Goal: Task Accomplishment & Management: Complete application form

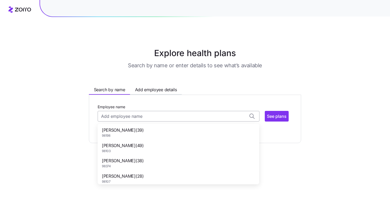
click at [135, 114] on input "Employee name" at bounding box center [179, 116] width 162 height 11
click at [143, 164] on span "98374" at bounding box center [123, 166] width 42 height 5
type input "ALEXANDER VALDES"
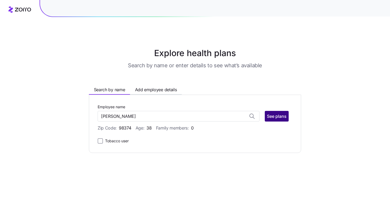
click at [270, 116] on span "See plans" at bounding box center [277, 116] width 20 height 6
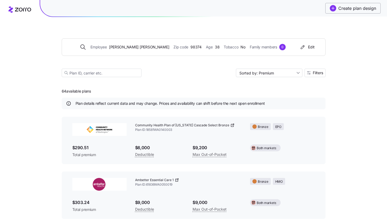
click at [356, 10] on span "Create plan design" at bounding box center [357, 8] width 38 height 6
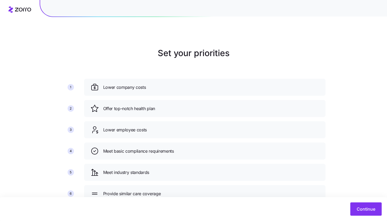
scroll to position [19, 0]
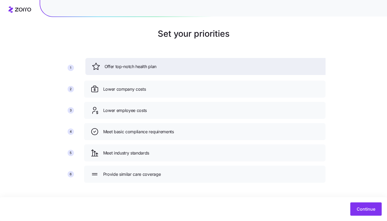
drag, startPoint x: 280, startPoint y: 95, endPoint x: 281, endPoint y: 69, distance: 26.1
click at [281, 69] on div "Offer top-notch health plan" at bounding box center [205, 66] width 241 height 17
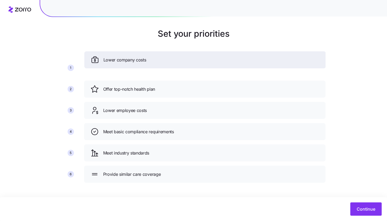
drag, startPoint x: 286, startPoint y: 89, endPoint x: 287, endPoint y: 58, distance: 31.4
click at [287, 58] on div "Lower company costs" at bounding box center [205, 60] width 228 height 9
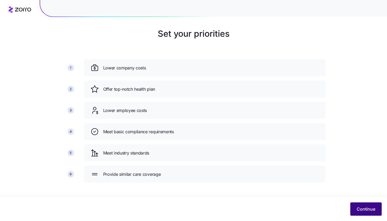
click at [368, 206] on span "Continue" at bounding box center [365, 209] width 19 height 6
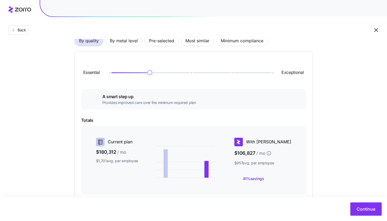
scroll to position [42, 0]
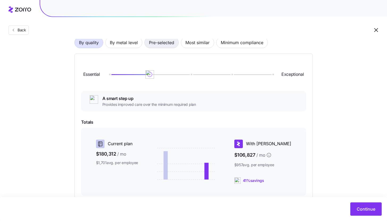
click at [174, 47] on span "Pre-selected" at bounding box center [161, 42] width 25 height 11
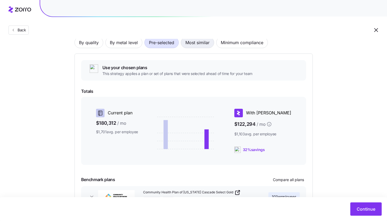
click at [199, 45] on span "Most similar" at bounding box center [197, 42] width 24 height 11
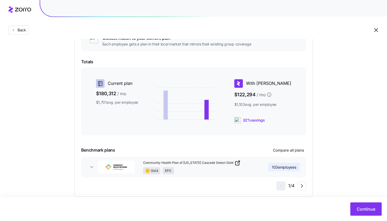
scroll to position [81, 0]
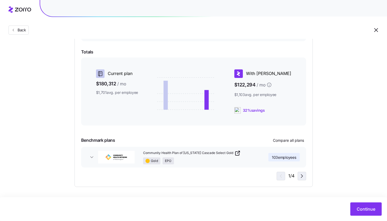
click at [300, 177] on icon "button" at bounding box center [301, 176] width 6 height 6
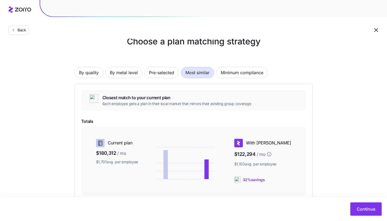
scroll to position [0, 0]
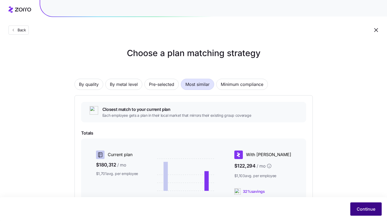
click at [364, 207] on span "Continue" at bounding box center [365, 209] width 19 height 6
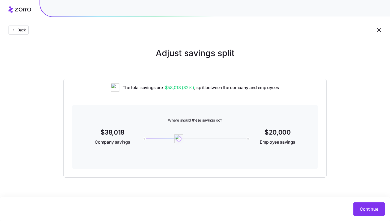
drag, startPoint x: 142, startPoint y: 140, endPoint x: 179, endPoint y: 140, distance: 36.9
click at [179, 141] on img at bounding box center [179, 138] width 9 height 9
click at [370, 203] on button "Continue" at bounding box center [369, 208] width 31 height 13
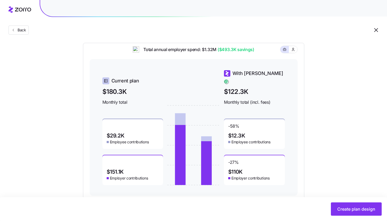
scroll to position [164, 0]
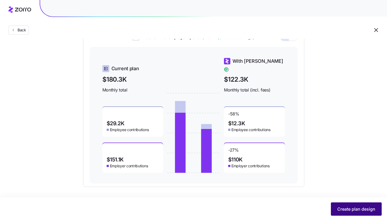
click at [358, 205] on button "Create plan design" at bounding box center [355, 208] width 51 height 13
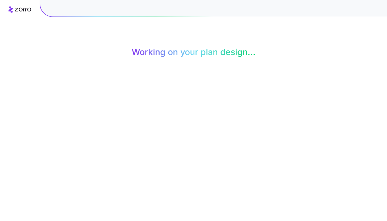
scroll to position [0, 0]
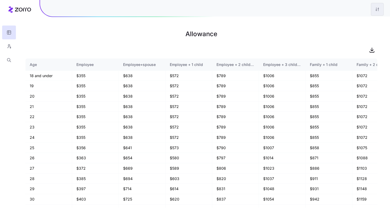
click at [380, 11] on html "Allowance Age Employee Employee+spouse Employee + 1 child Employee + 2 children…" at bounding box center [195, 110] width 390 height 221
click at [364, 23] on div "Edit plan design" at bounding box center [356, 23] width 53 height 9
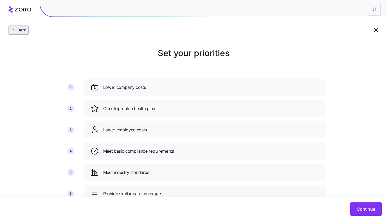
click at [20, 32] on span "Back" at bounding box center [20, 29] width 11 height 5
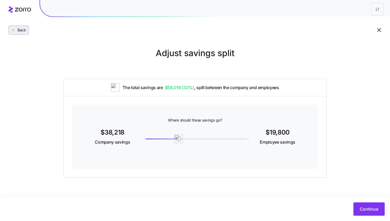
click at [20, 29] on span "Back" at bounding box center [20, 29] width 11 height 5
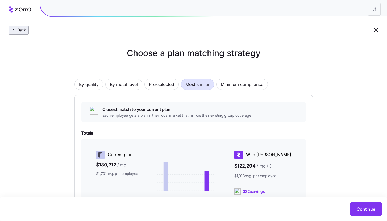
click at [24, 31] on span "Back" at bounding box center [20, 29] width 11 height 5
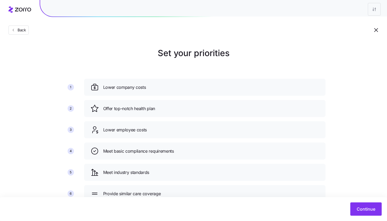
click at [24, 31] on span "Back" at bounding box center [20, 29] width 11 height 5
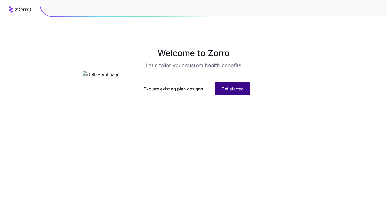
click at [240, 92] on span "Get started" at bounding box center [232, 89] width 22 height 6
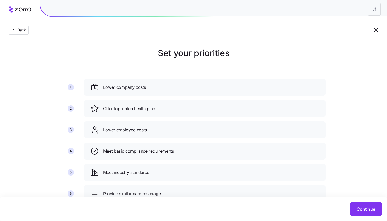
scroll to position [19, 0]
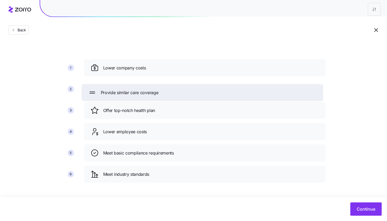
drag, startPoint x: 222, startPoint y: 170, endPoint x: 219, endPoint y: 83, distance: 86.9
click at [219, 88] on div "Provide similar care coverage" at bounding box center [202, 92] width 228 height 9
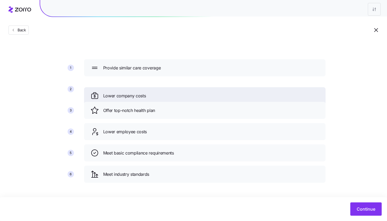
drag, startPoint x: 213, startPoint y: 73, endPoint x: 214, endPoint y: 122, distance: 49.1
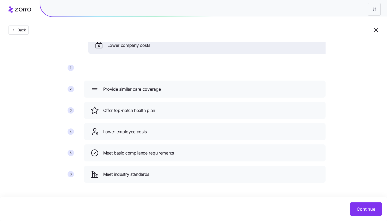
drag, startPoint x: 205, startPoint y: 116, endPoint x: 206, endPoint y: 69, distance: 47.6
click at [206, 54] on div "Lower company costs" at bounding box center [208, 45] width 241 height 17
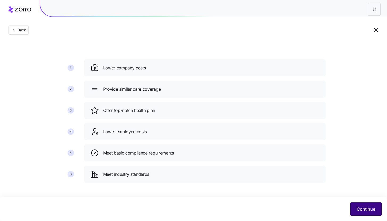
click at [371, 209] on span "Continue" at bounding box center [365, 209] width 19 height 6
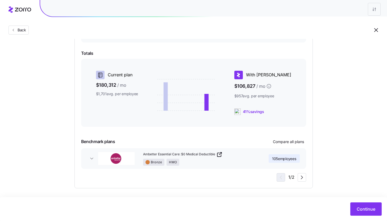
scroll to position [112, 0]
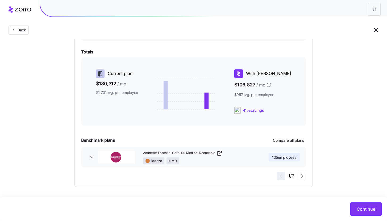
click at [92, 161] on button "Ambetter Essential Care: $0 Medical Deductible Bronze HMO 105 employees" at bounding box center [193, 157] width 225 height 21
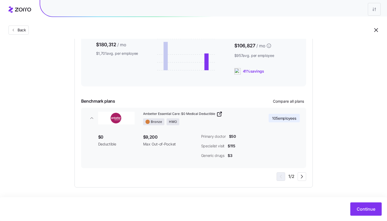
scroll to position [151, 0]
click at [302, 175] on icon "button" at bounding box center [301, 176] width 6 height 6
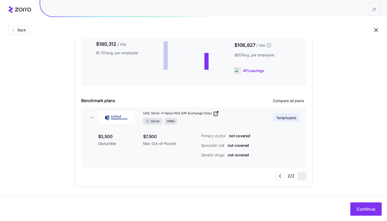
click at [303, 175] on div "2 / 2" at bounding box center [290, 176] width 30 height 9
click at [303, 177] on div "2 / 2" at bounding box center [290, 176] width 30 height 9
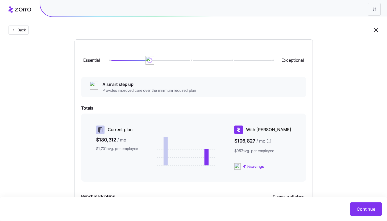
scroll to position [0, 0]
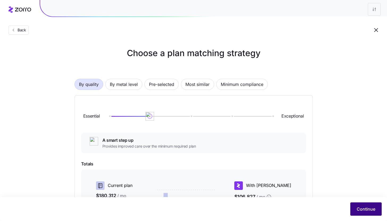
click at [364, 206] on span "Continue" at bounding box center [365, 209] width 19 height 6
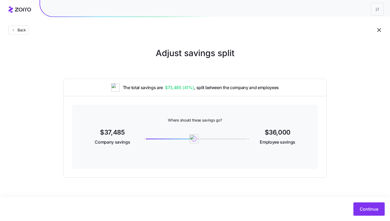
drag, startPoint x: 140, startPoint y: 138, endPoint x: 194, endPoint y: 142, distance: 53.5
click at [194, 142] on img at bounding box center [194, 138] width 9 height 9
click at [355, 204] on button "Continue" at bounding box center [369, 208] width 31 height 13
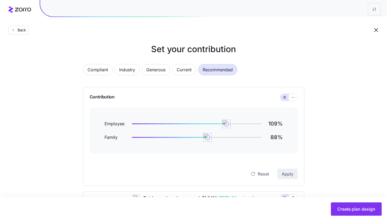
scroll to position [4, 0]
click at [174, 67] on button "Current" at bounding box center [184, 69] width 24 height 11
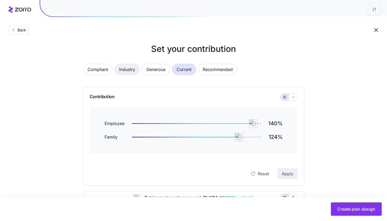
click at [127, 72] on span "Industry" at bounding box center [127, 69] width 16 height 11
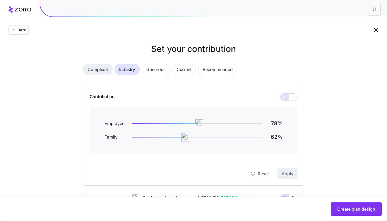
click at [98, 65] on span "Compliant" at bounding box center [97, 69] width 20 height 11
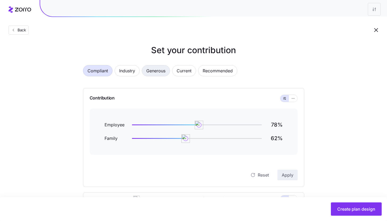
click at [154, 70] on span "Generous" at bounding box center [155, 70] width 19 height 11
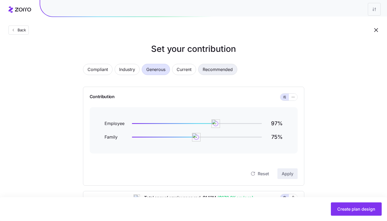
click at [217, 66] on span "Recommended" at bounding box center [217, 69] width 30 height 11
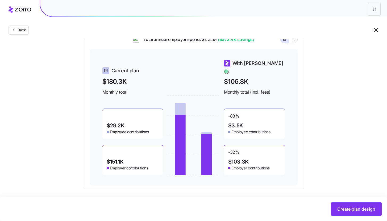
scroll to position [164, 0]
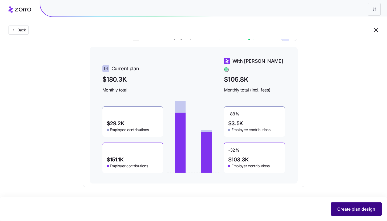
click at [346, 211] on span "Create plan design" at bounding box center [356, 209] width 38 height 6
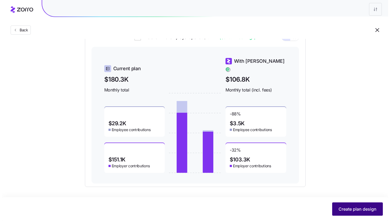
scroll to position [0, 0]
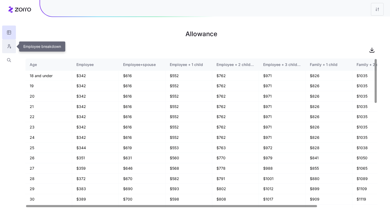
click at [9, 48] on icon "button" at bounding box center [9, 46] width 5 height 5
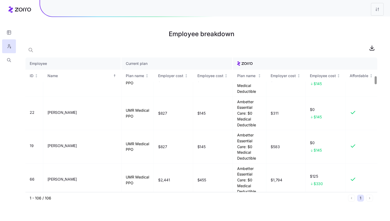
scroll to position [320, 0]
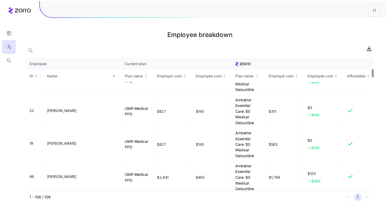
scroll to position [0, 0]
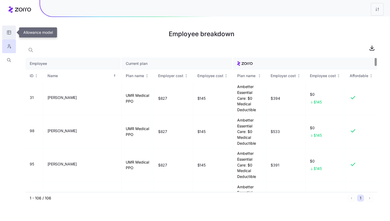
click at [11, 37] on button "button" at bounding box center [9, 33] width 14 height 14
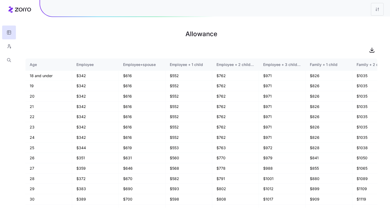
click at [377, 12] on html "Allowance Age Employee Employee+spouse Employee + 1 child Employee + 2 children…" at bounding box center [195, 110] width 390 height 221
click at [363, 21] on div "Edit plan design" at bounding box center [356, 23] width 53 height 9
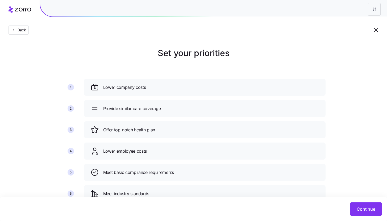
click at [29, 32] on div "Back" at bounding box center [193, 19] width 387 height 39
click at [24, 32] on span "Back" at bounding box center [20, 29] width 11 height 5
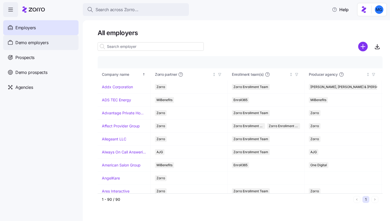
click at [44, 41] on span "Demo employers" at bounding box center [31, 42] width 33 height 7
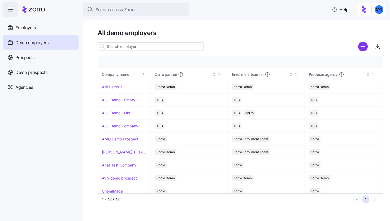
click at [146, 46] on input at bounding box center [151, 46] width 106 height 9
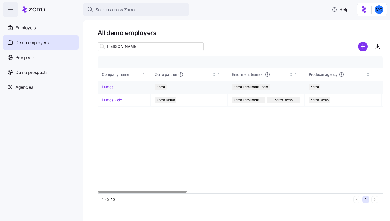
type input "lum"
click at [109, 87] on link "Lumos" at bounding box center [107, 86] width 11 height 5
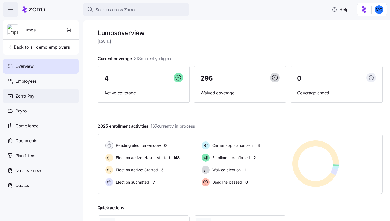
click at [44, 88] on div "Zorro Pay" at bounding box center [40, 95] width 75 height 15
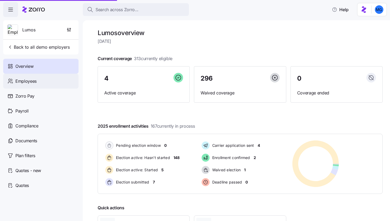
click at [44, 83] on div "Employees" at bounding box center [40, 81] width 75 height 15
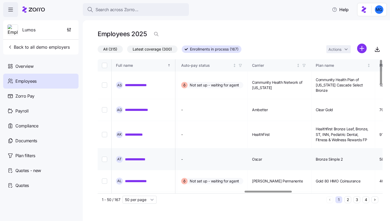
scroll to position [0, 895]
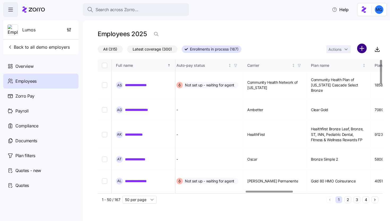
click at [359, 47] on html "**********" at bounding box center [195, 109] width 390 height 218
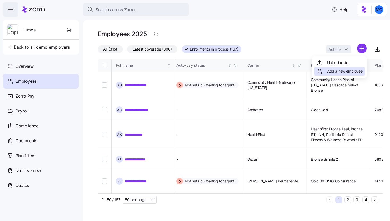
click at [361, 69] on span "Add a new employee" at bounding box center [346, 71] width 36 height 5
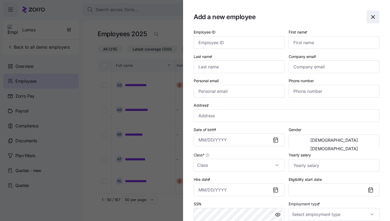
click at [375, 22] on span "button" at bounding box center [373, 17] width 12 height 12
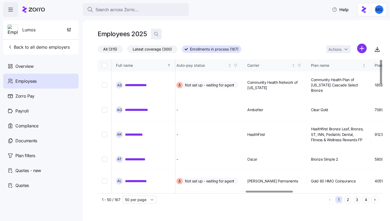
click at [155, 35] on icon "button" at bounding box center [156, 33] width 5 height 5
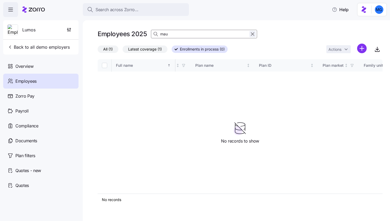
type input "mau"
click at [253, 33] on icon "button" at bounding box center [253, 34] width 6 height 6
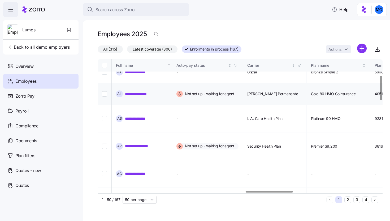
scroll to position [95, 895]
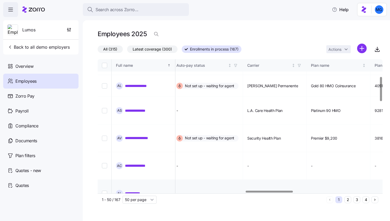
click at [133, 180] on td "**********" at bounding box center [144, 194] width 64 height 28
click at [133, 190] on link "**********" at bounding box center [136, 192] width 23 height 5
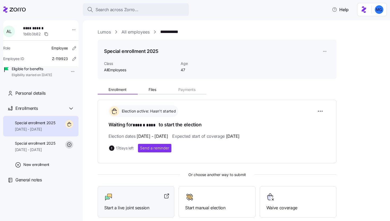
click at [141, 210] on div "Start a live joint session" at bounding box center [136, 202] width 77 height 32
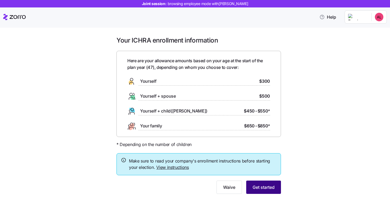
click at [264, 190] on span "Get started" at bounding box center [264, 187] width 22 height 6
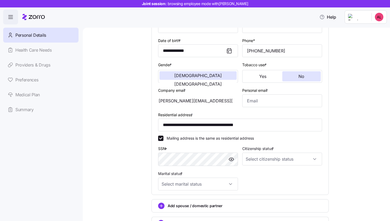
scroll to position [79, 0]
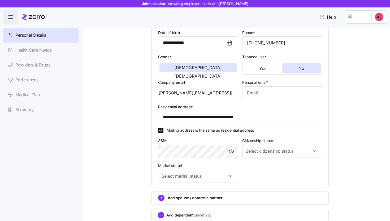
click at [299, 102] on div "**********" at bounding box center [240, 113] width 168 height 24
click at [297, 97] on input "Personal email *" at bounding box center [283, 92] width 80 height 13
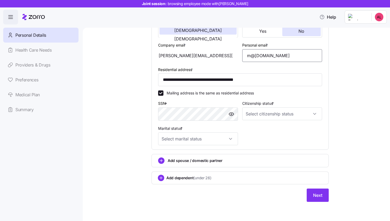
type input "m@fake.com"
click at [322, 118] on div "**********" at bounding box center [240, 56] width 177 height 186
click at [314, 117] on input "Citizenship status *" at bounding box center [283, 113] width 80 height 13
click at [303, 129] on div "US citizen" at bounding box center [281, 129] width 76 height 11
type input "US citizen"
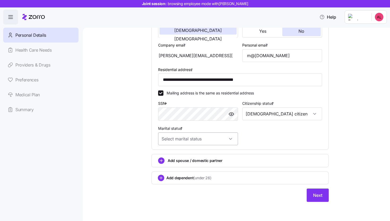
click at [230, 139] on input "Marital status *" at bounding box center [198, 138] width 80 height 13
click at [219, 152] on div "Single" at bounding box center [197, 154] width 76 height 11
type input "Single"
click at [315, 198] on span "Next" at bounding box center [317, 195] width 9 height 6
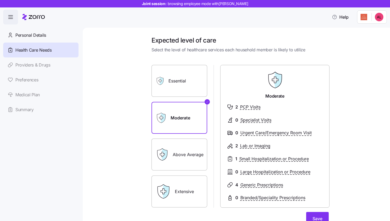
click at [175, 193] on label "Extensive" at bounding box center [180, 191] width 56 height 32
click at [0, 0] on input "Extensive" at bounding box center [0, 0] width 0 height 0
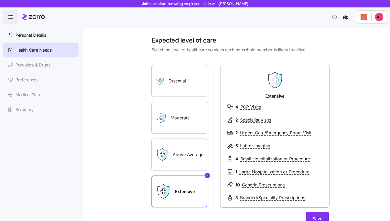
click at [170, 100] on div "Essential Moderate Above Average Extensive" at bounding box center [180, 136] width 56 height 142
click at [172, 96] on label "Essential" at bounding box center [180, 81] width 56 height 32
click at [0, 0] on input "Essential" at bounding box center [0, 0] width 0 height 0
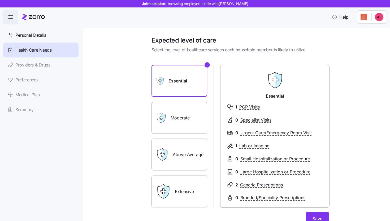
click at [192, 155] on label "Above Average" at bounding box center [180, 154] width 56 height 32
click at [0, 0] on input "Above Average" at bounding box center [0, 0] width 0 height 0
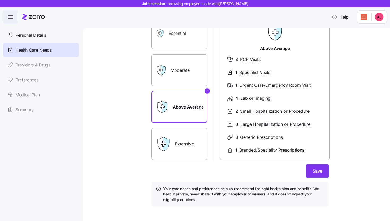
scroll to position [52, 0]
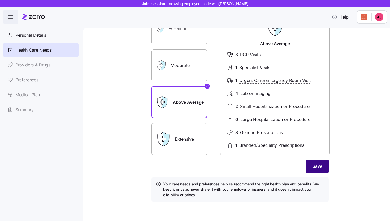
click at [316, 169] on button "Save" at bounding box center [318, 165] width 23 height 13
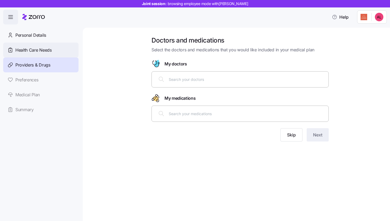
click at [50, 50] on span "Health Care Needs" at bounding box center [33, 50] width 36 height 7
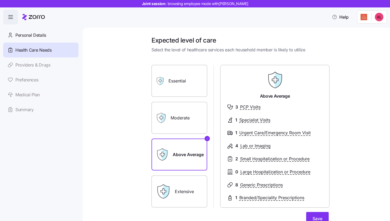
scroll to position [52, 0]
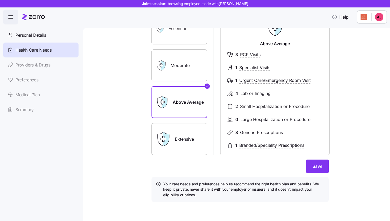
click at [307, 174] on form "Essential Moderate Above Average Extensive Above Average 3 PCP Visits 1 Special…" at bounding box center [240, 104] width 177 height 196
click at [318, 168] on span "Save" at bounding box center [318, 166] width 10 height 6
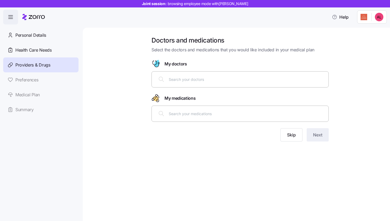
click at [282, 82] on input "text" at bounding box center [247, 79] width 157 height 6
click at [292, 139] on button "Skip" at bounding box center [292, 134] width 22 height 13
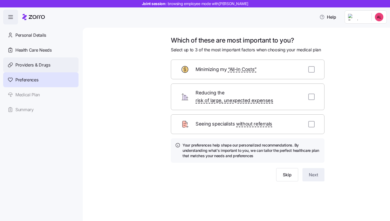
click at [43, 70] on div "Providers & Drugs" at bounding box center [40, 64] width 75 height 15
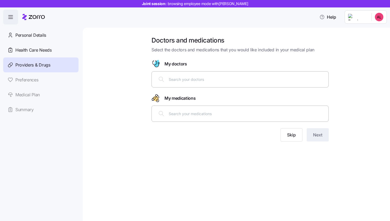
click at [222, 78] on input "text" at bounding box center [247, 79] width 157 height 6
type input "smith"
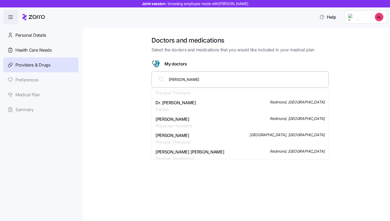
scroll to position [96, 0]
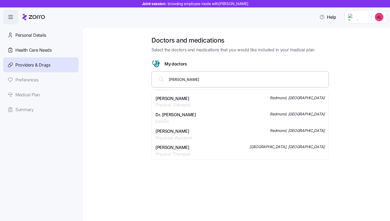
click at [234, 133] on div "Carrie Ann Smith Physician Assistant Redmond, WA" at bounding box center [240, 134] width 169 height 13
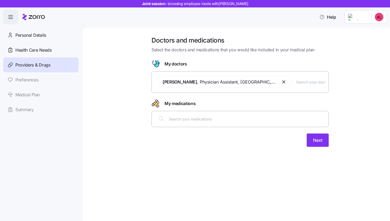
click at [274, 110] on div "Doctors and medications Select the doctors and medications that you would like …" at bounding box center [240, 94] width 186 height 117
click at [266, 125] on div at bounding box center [240, 118] width 171 height 13
type input "levothy"
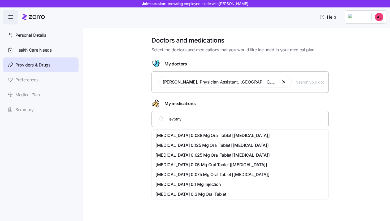
click at [217, 135] on span "Levothyroxine Sodium 0.088 Mg Oral Tablet [levoxyl]" at bounding box center [213, 135] width 114 height 7
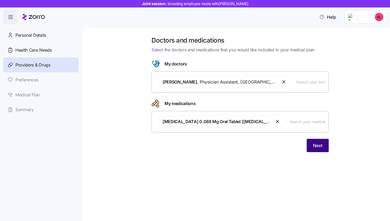
click at [322, 145] on span "Next" at bounding box center [317, 145] width 9 height 6
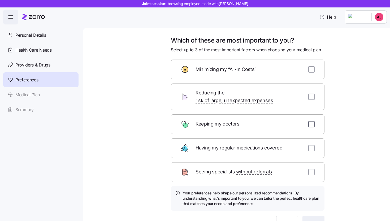
click at [310, 121] on input "checkbox" at bounding box center [312, 124] width 6 height 6
checkbox input "true"
click at [314, 166] on div "Seeing specialists without referrals" at bounding box center [248, 172] width 154 height 20
click at [309, 169] on input "checkbox" at bounding box center [312, 172] width 6 height 6
checkbox input "true"
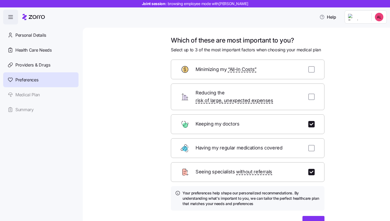
click at [308, 74] on div "Minimizing my “All-In Costs”" at bounding box center [248, 70] width 154 height 20
click at [309, 70] on input "checkbox" at bounding box center [312, 69] width 6 height 6
checkbox input "true"
click at [320, 216] on button "Next" at bounding box center [314, 222] width 22 height 13
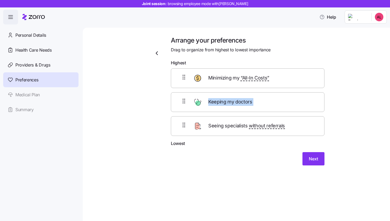
drag, startPoint x: 291, startPoint y: 113, endPoint x: 285, endPoint y: 93, distance: 20.6
click at [285, 93] on div "Minimizing my “All-In Costs” Keeping my doctors Seeing specialists without refe…" at bounding box center [248, 101] width 154 height 67
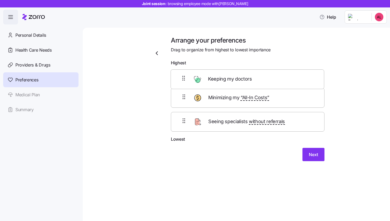
drag, startPoint x: 285, startPoint y: 100, endPoint x: 285, endPoint y: 73, distance: 26.8
click at [285, 73] on div "Minimizing my “All-In Costs” Keeping my doctors Seeing specialists without refe…" at bounding box center [248, 101] width 154 height 67
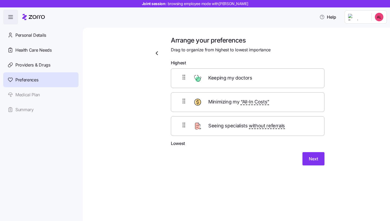
click at [369, 69] on div "Arrange your preferences Drag to organize from highest to lowest importance Hig…" at bounding box center [240, 107] width 285 height 142
click at [304, 107] on div "Minimizing my “All-In Costs”" at bounding box center [248, 102] width 154 height 20
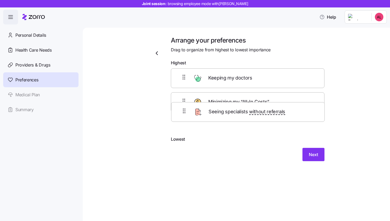
drag, startPoint x: 300, startPoint y: 122, endPoint x: 299, endPoint y: 104, distance: 18.3
click at [299, 104] on div "Keeping my doctors Minimizing my “All-In Costs” Seeing specialists without refe…" at bounding box center [248, 101] width 154 height 67
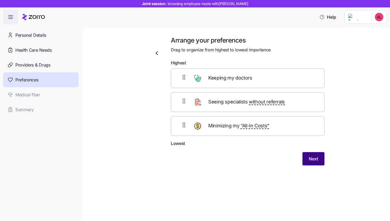
click at [317, 158] on span "Next" at bounding box center [313, 158] width 9 height 6
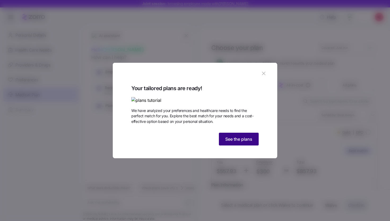
click at [244, 142] on span "See the plans" at bounding box center [239, 139] width 27 height 6
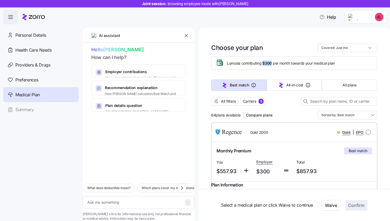
drag, startPoint x: 265, startPoint y: 64, endPoint x: 273, endPoint y: 63, distance: 8.5
click at [272, 63] on span "$300" at bounding box center [267, 63] width 9 height 5
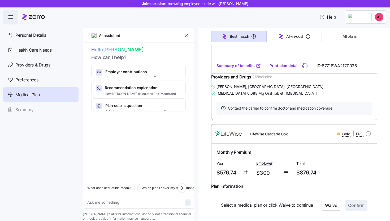
scroll to position [326, 0]
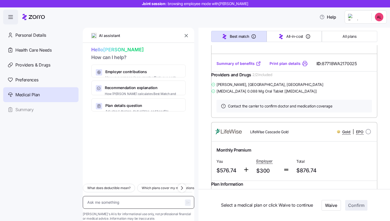
click at [133, 196] on textarea at bounding box center [139, 202] width 112 height 13
click at [130, 184] on button "What does deductible mean?" at bounding box center [109, 188] width 52 height 9
type textarea "x"
type textarea "What does deductible mean?"
click at [156, 196] on textarea "What does deductible mean?" at bounding box center [139, 202] width 112 height 13
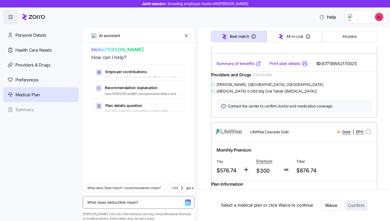
type textarea "x"
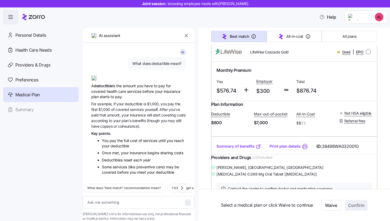
scroll to position [404, 0]
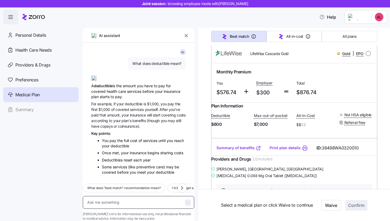
click at [134, 196] on textarea at bounding box center [139, 202] width 112 height 13
type textarea "x"
type textarea "w"
type textarea "x"
type textarea "wh"
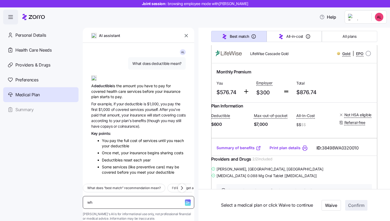
type textarea "x"
type textarea "wha"
type textarea "x"
type textarea "what"
type textarea "x"
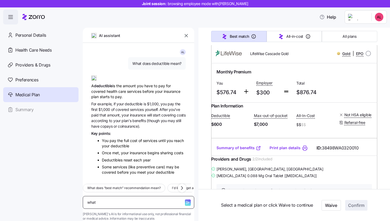
type textarea "what i"
type textarea "x"
type textarea "what is"
type textarea "x"
type textarea "what is"
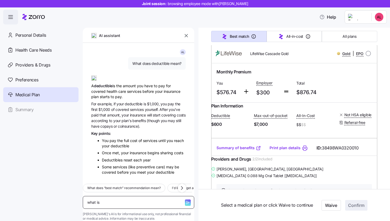
type textarea "x"
type textarea "what is t"
type textarea "x"
type textarea "what is th"
type textarea "x"
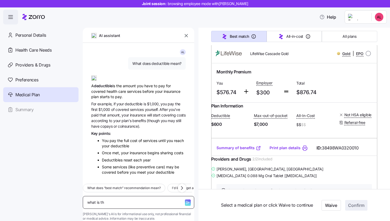
type textarea "what is the"
type textarea "x"
type textarea "what is the"
type textarea "x"
type textarea "what is the c"
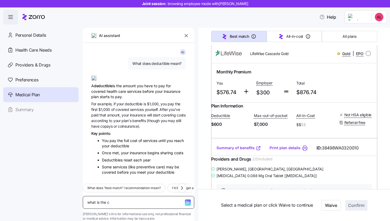
type textarea "x"
type textarea "what is the ch"
type textarea "x"
type textarea "what is the che"
type textarea "x"
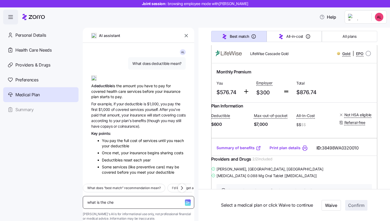
type textarea "what is the chea"
type textarea "x"
type textarea "what is the cheap"
type textarea "x"
type textarea "what is the cheape"
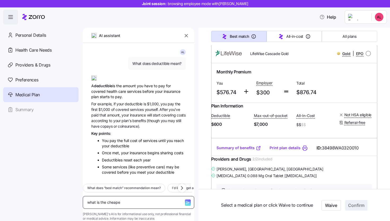
type textarea "x"
type textarea "what is the cheapes"
type textarea "x"
type textarea "what is the cheapest"
type textarea "x"
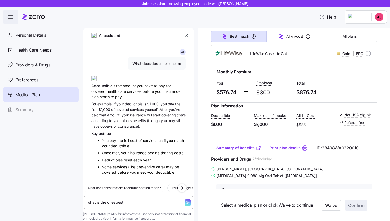
type textarea "what is the cheapest"
type textarea "x"
type textarea "what is the cheapest p"
type textarea "x"
type textarea "what is the cheapest pa"
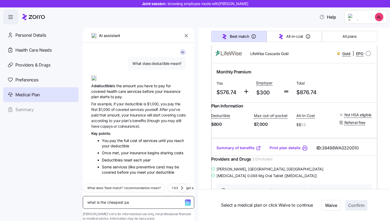
type textarea "x"
type textarea "what is the cheapest pal"
type textarea "x"
type textarea "what is the cheapest pa"
type textarea "x"
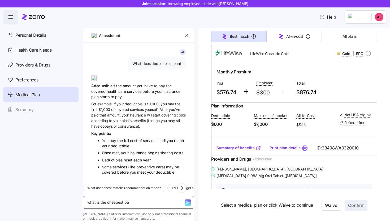
type textarea "what is the cheapest p"
type textarea "x"
type textarea "what is the cheapest pl"
type textarea "x"
type textarea "what is the cheapest pla"
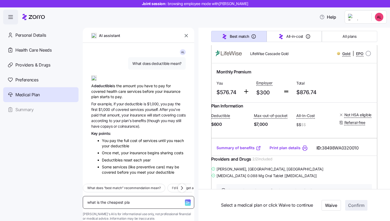
type textarea "x"
type textarea "what is the cheapest plan"
type textarea "x"
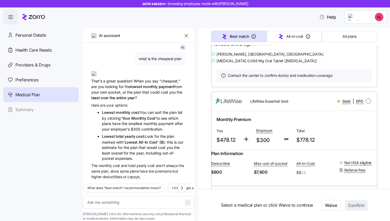
scroll to position [0, 0]
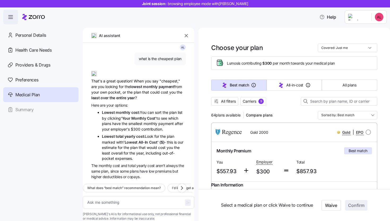
click at [335, 110] on div at bounding box center [294, 107] width 166 height 5
click at [231, 104] on button "All filters" at bounding box center [224, 101] width 27 height 9
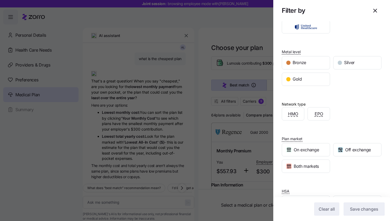
scroll to position [98, 0]
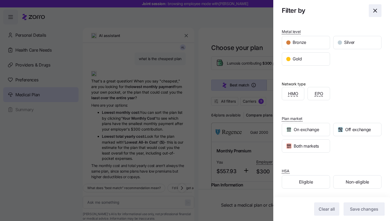
click at [373, 12] on icon "button" at bounding box center [375, 10] width 6 height 6
type textarea "x"
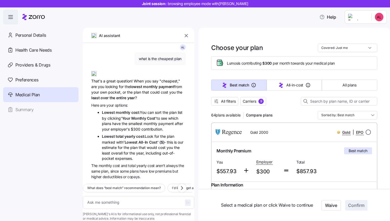
click at [366, 134] on input "radio" at bounding box center [368, 131] width 5 height 5
radio input "true"
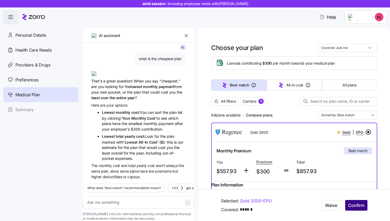
click at [353, 207] on span "Confirm" at bounding box center [357, 205] width 16 height 6
type textarea "x"
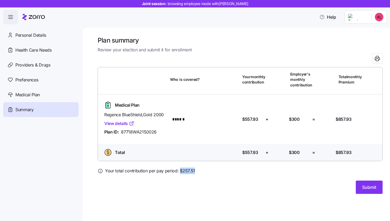
drag, startPoint x: 179, startPoint y: 170, endPoint x: 197, endPoint y: 171, distance: 17.8
click at [197, 171] on div "Your total contribution per pay period: $ 257.51" at bounding box center [240, 170] width 285 height 7
click at [369, 180] on div "Submit" at bounding box center [240, 186] width 285 height 13
click at [366, 186] on span "Submit" at bounding box center [370, 187] width 14 height 6
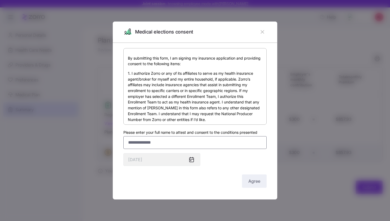
click at [236, 147] on input "Please enter your full name to attest and consent to the conditions presented" at bounding box center [195, 142] width 143 height 13
type input "****"
click at [257, 177] on button "Agree" at bounding box center [254, 180] width 25 height 13
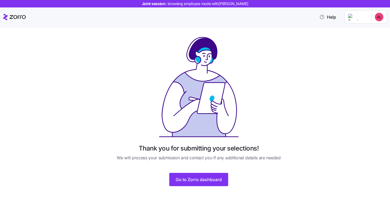
click at [198, 172] on div "Thank you for submitting your selections! We will process your submission and c…" at bounding box center [198, 111] width 177 height 150
click at [199, 177] on span "Go to Zorro dashboard" at bounding box center [199, 179] width 46 height 6
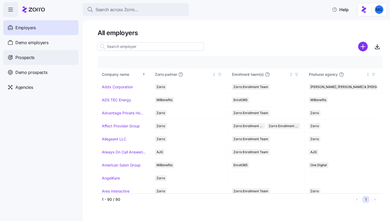
click at [65, 56] on div "Prospects" at bounding box center [40, 57] width 75 height 15
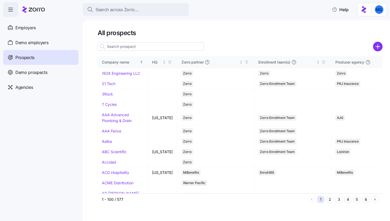
click at [147, 47] on input at bounding box center [151, 46] width 106 height 9
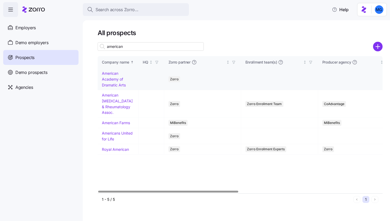
type input "american"
click at [116, 85] on link "American Academy of Dramatic Arts" at bounding box center [114, 79] width 24 height 16
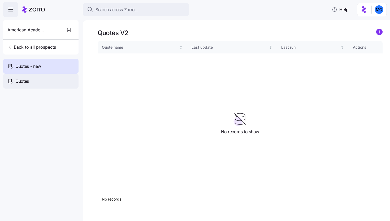
click at [59, 79] on div "Quotes" at bounding box center [40, 81] width 75 height 15
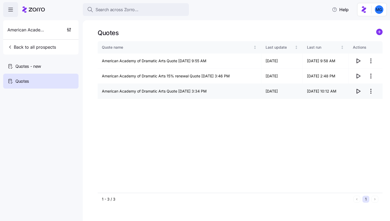
click at [360, 91] on icon "button" at bounding box center [358, 91] width 3 height 4
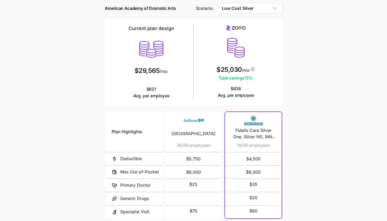
scroll to position [69, 0]
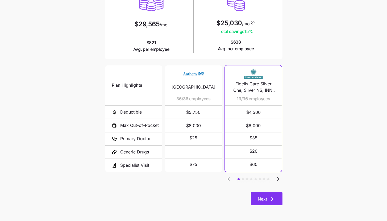
click at [261, 194] on button "Next" at bounding box center [267, 198] width 32 height 13
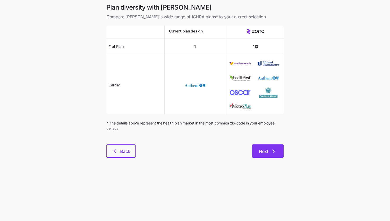
click at [268, 153] on span "Next" at bounding box center [263, 151] width 9 height 6
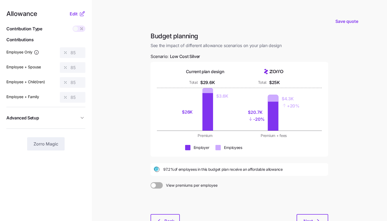
click at [83, 15] on icon at bounding box center [81, 13] width 3 height 3
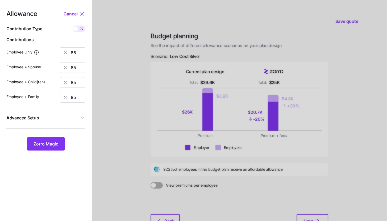
click at [83, 28] on icon at bounding box center [81, 29] width 4 height 4
click at [73, 26] on input "checkbox" at bounding box center [73, 26] width 0 height 0
type input "592"
type input "1184"
type input "1068"
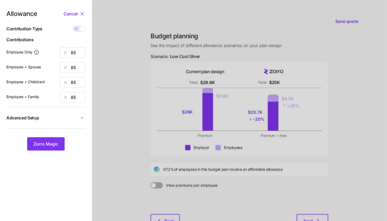
type input "1660"
click at [77, 51] on input "592" at bounding box center [73, 52] width 26 height 11
type input "1170"
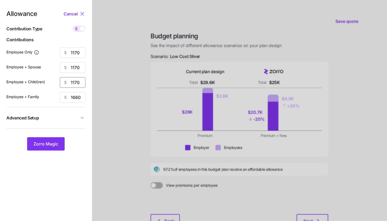
type input "1170"
click at [87, 110] on nav "Allowance Cancel Contribution Type Use classes Contributions Employee Only 1170…" at bounding box center [46, 130] width 92 height 261
click at [86, 113] on nav "Allowance Cancel Contribution Type Use classes Contributions Employee Only 1170…" at bounding box center [46, 130] width 92 height 261
click at [83, 118] on icon "button" at bounding box center [81, 117] width 5 height 5
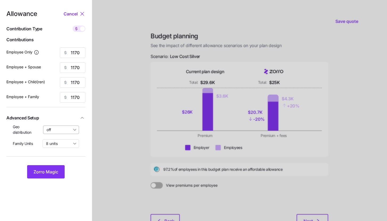
click at [76, 131] on input "off" at bounding box center [61, 129] width 36 height 9
click at [67, 161] on span "By state (6)" at bounding box center [58, 161] width 20 height 6
type input "By state (6)"
click at [56, 171] on span "Zorro Magic" at bounding box center [45, 171] width 25 height 6
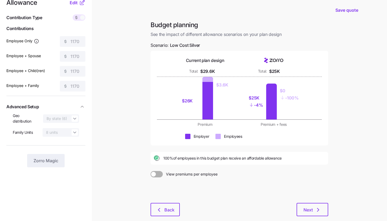
scroll to position [13, 0]
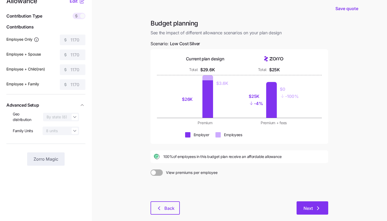
click at [318, 206] on icon "button" at bounding box center [318, 208] width 6 height 6
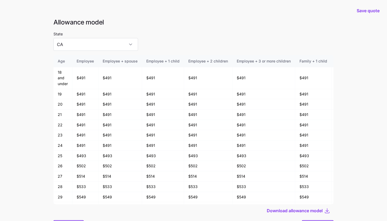
scroll to position [28, 0]
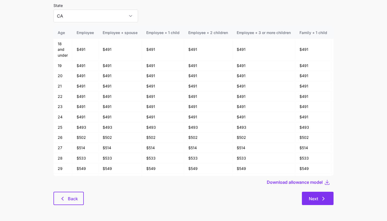
click at [327, 199] on button "Next" at bounding box center [318, 198] width 32 height 13
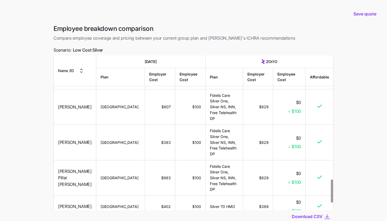
scroll to position [877, 0]
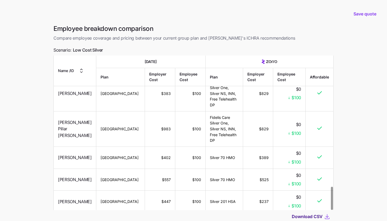
click at [310, 217] on span "Download CSV" at bounding box center [306, 216] width 31 height 6
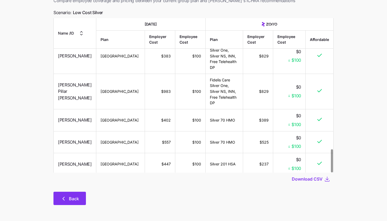
click at [63, 196] on icon "button" at bounding box center [63, 198] width 6 height 6
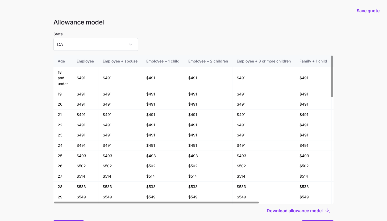
scroll to position [28, 0]
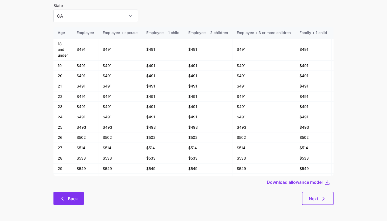
click at [71, 194] on button "Back" at bounding box center [68, 198] width 30 height 13
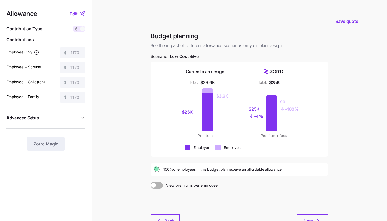
click at [79, 13] on icon at bounding box center [82, 14] width 6 height 6
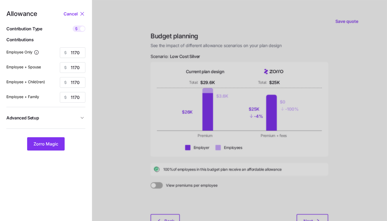
click at [79, 25] on div "Allowance Cancel Contribution Type Use classes Contributions Employee Only 1170…" at bounding box center [45, 81] width 79 height 140
click at [79, 30] on span at bounding box center [76, 29] width 7 height 6
click at [73, 26] on input "checkbox" at bounding box center [73, 26] width 0 height 0
type input "168"
type input "84"
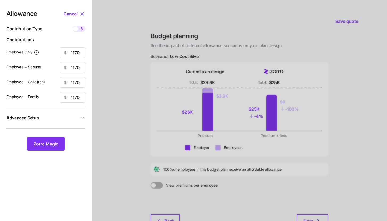
type input "82"
type input "55"
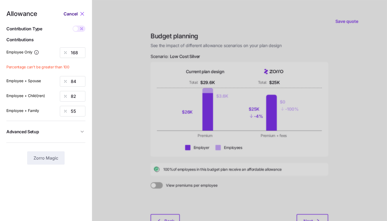
click at [78, 13] on button "Cancel" at bounding box center [70, 14] width 15 height 6
type input "1170"
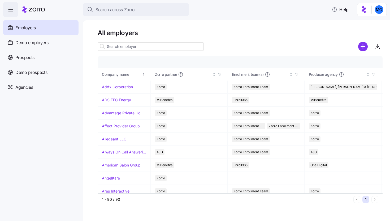
click at [363, 46] on icon "add icon" at bounding box center [364, 47] width 10 height 10
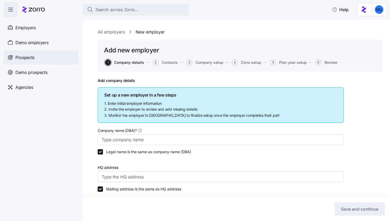
click at [41, 57] on div "Prospects" at bounding box center [40, 57] width 75 height 15
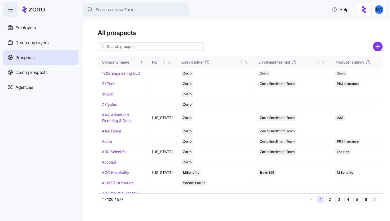
click at [378, 47] on icon "add icon" at bounding box center [378, 47] width 0 height 4
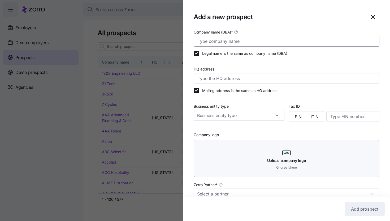
click at [341, 41] on input "Company name (DBA) *" at bounding box center [287, 41] width 186 height 11
type input "f"
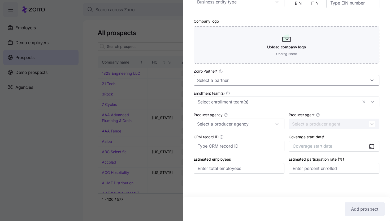
type input "trustaffing"
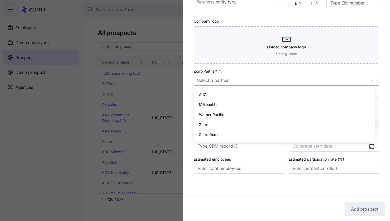
click at [328, 81] on input "Zorro Partner *" at bounding box center [287, 80] width 186 height 11
click at [288, 127] on div "Zorro" at bounding box center [285, 125] width 178 height 10
type input "Zorro"
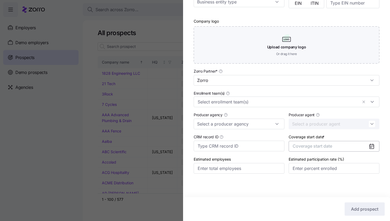
click at [354, 147] on button "Coverage start date" at bounding box center [334, 146] width 91 height 11
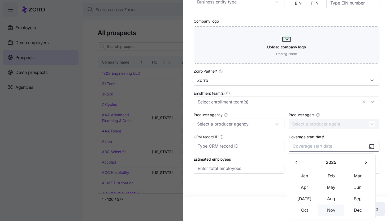
click at [336, 209] on button "Nov" at bounding box center [332, 209] width 27 height 11
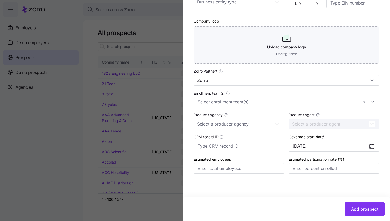
click at [355, 199] on div "Add prospect" at bounding box center [286, 209] width 207 height 24
click at [355, 203] on button "Add prospect" at bounding box center [365, 208] width 40 height 13
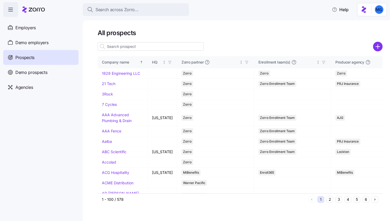
click at [177, 47] on input at bounding box center [151, 46] width 106 height 9
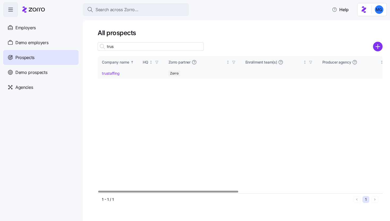
type input "trus"
click at [115, 74] on link "trustaffing" at bounding box center [111, 73] width 18 height 5
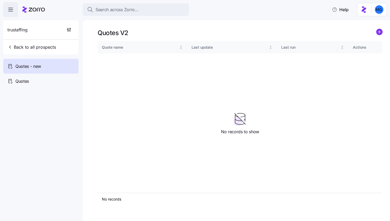
click at [377, 35] on icon "add icon" at bounding box center [380, 32] width 6 height 6
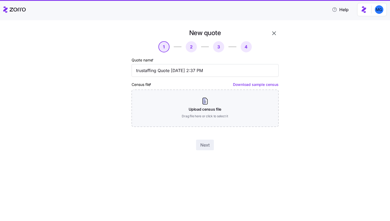
click at [378, 35] on div "New quote 1 2 3 4 Quote name * trustaffing Quote 08/26/2025 2:37 PM Census file…" at bounding box center [199, 93] width 368 height 128
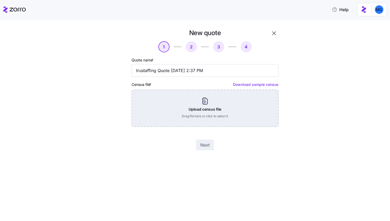
click at [223, 105] on div "Upload census file Drag file here or click to select it" at bounding box center [205, 108] width 147 height 37
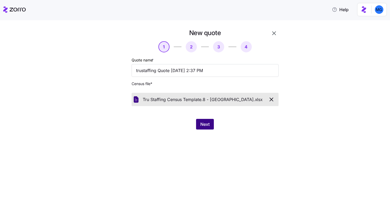
click at [210, 127] on button "Next" at bounding box center [205, 124] width 18 height 11
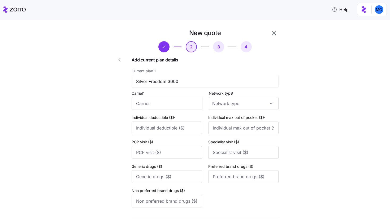
scroll to position [210, 0]
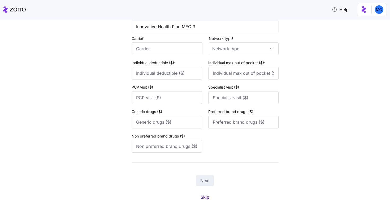
click at [207, 196] on span "Skip" at bounding box center [205, 197] width 9 height 6
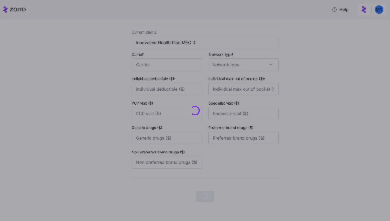
scroll to position [0, 0]
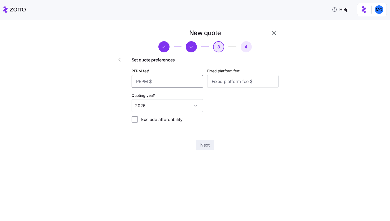
click at [189, 80] on input "PEPM fee *" at bounding box center [167, 81] width 71 height 13
type input "55"
type input "100"
click at [203, 149] on button "Next" at bounding box center [205, 144] width 18 height 11
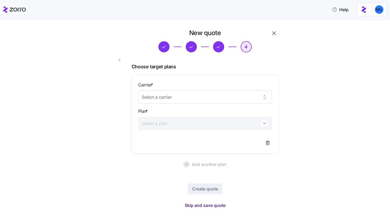
click at [210, 205] on span "Skip and save quote" at bounding box center [205, 205] width 41 height 6
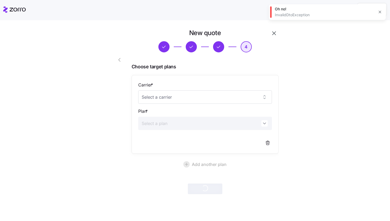
click at [375, 10] on div "Oh no! InvalidDtoException" at bounding box center [327, 12] width 117 height 16
click at [381, 13] on icon "button" at bounding box center [380, 12] width 4 height 4
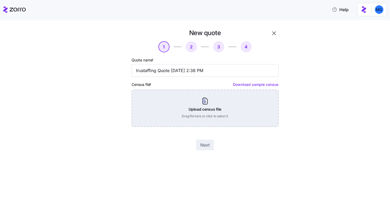
click at [222, 99] on div "Upload census file Drag file here or click to select it" at bounding box center [205, 108] width 147 height 37
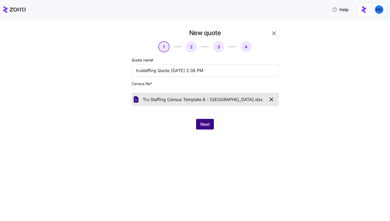
click at [212, 120] on button "Next" at bounding box center [205, 124] width 18 height 11
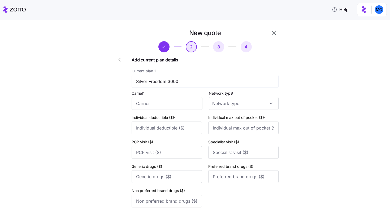
scroll to position [210, 0]
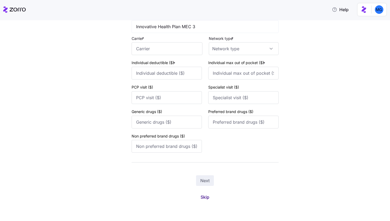
click at [206, 197] on span "Skip" at bounding box center [205, 197] width 9 height 6
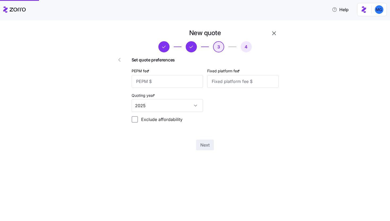
scroll to position [0, 0]
click at [185, 80] on input "PEPM fee *" at bounding box center [167, 81] width 71 height 13
type input "55"
type input "100"
click at [203, 143] on span "Next" at bounding box center [205, 145] width 9 height 6
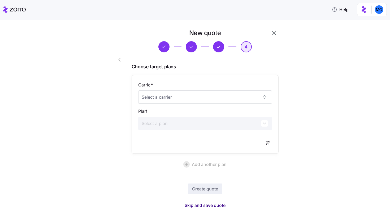
click at [214, 205] on span "Skip and save quote" at bounding box center [205, 205] width 41 height 6
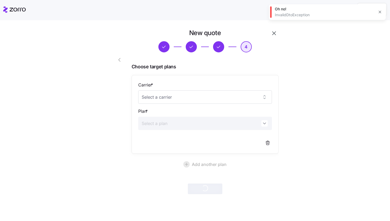
click at [384, 13] on div "Oh no! InvalidDtoException" at bounding box center [327, 12] width 117 height 16
click at [379, 12] on icon "button" at bounding box center [380, 12] width 4 height 4
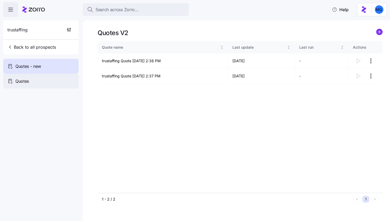
click at [37, 81] on div "Quotes" at bounding box center [40, 81] width 75 height 15
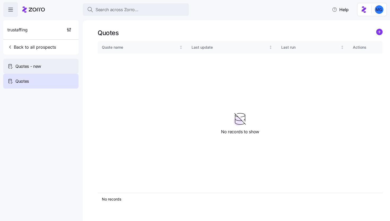
click at [48, 65] on div "Quotes - new" at bounding box center [40, 66] width 75 height 15
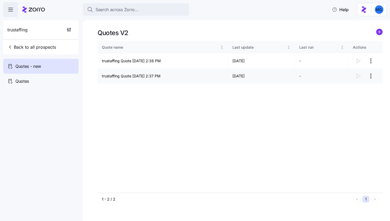
click at [374, 78] on html "Search across Zorro... Help trustaffing Back to all prospects Quotes - new Quot…" at bounding box center [195, 109] width 390 height 218
click at [351, 97] on div "Delete quote" at bounding box center [350, 97] width 49 height 9
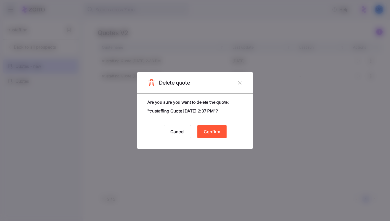
click at [223, 128] on button "Confirm" at bounding box center [212, 131] width 29 height 13
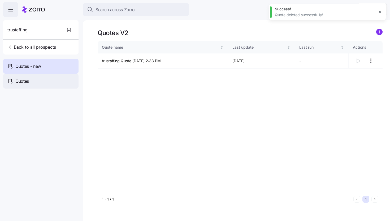
click at [38, 88] on div "Quotes" at bounding box center [40, 81] width 75 height 15
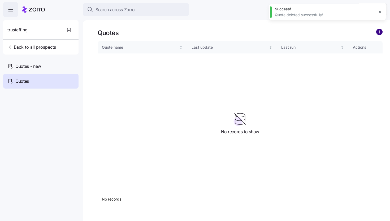
click at [381, 31] on circle "add icon" at bounding box center [380, 32] width 6 height 6
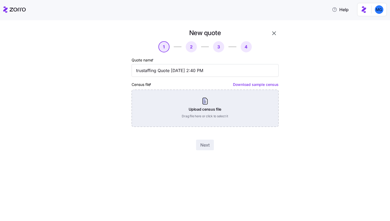
click at [216, 110] on div "Upload census file Drag file here or click to select it" at bounding box center [205, 108] width 147 height 37
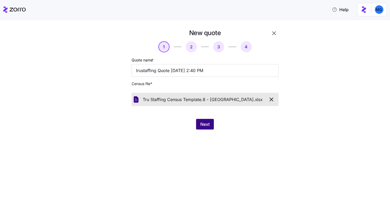
click at [203, 125] on span "Next" at bounding box center [205, 124] width 9 height 6
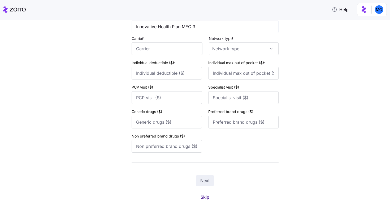
click at [203, 196] on span "Skip" at bounding box center [205, 197] width 9 height 6
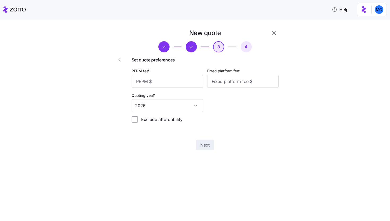
click at [195, 88] on div "PEPM fee *" at bounding box center [168, 77] width 76 height 24
click at [195, 82] on input "PEPM fee *" at bounding box center [167, 81] width 71 height 13
click at [184, 85] on input "550" at bounding box center [167, 81] width 71 height 13
type input "55"
type input "2"
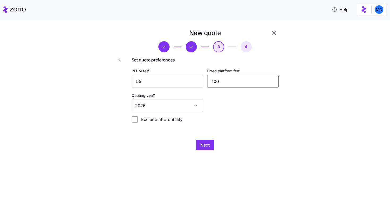
type input "100"
click at [197, 151] on div "New quote 3 4 Set quote preferences PEPM fee * 55 Fixed platform fee * 100 Quot…" at bounding box center [199, 93] width 186 height 128
click at [209, 150] on button "Next" at bounding box center [205, 144] width 18 height 11
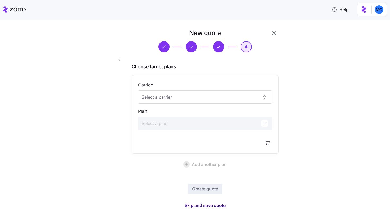
click at [214, 207] on span "Skip and save quote" at bounding box center [205, 205] width 41 height 6
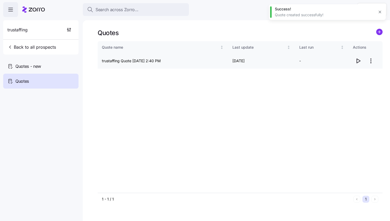
click at [359, 58] on icon "button" at bounding box center [358, 61] width 6 height 6
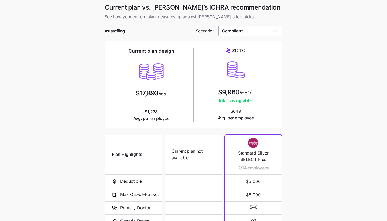
click at [273, 32] on input "Compliant" at bounding box center [250, 31] width 64 height 11
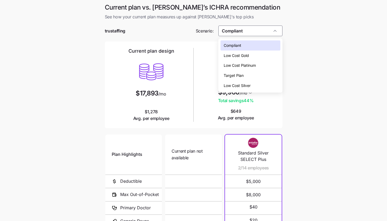
click at [261, 84] on div "Low Cost Silver" at bounding box center [250, 85] width 60 height 10
type input "Low Cost Silver"
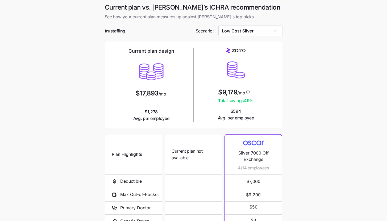
scroll to position [69, 0]
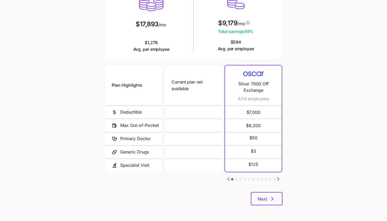
click at [278, 178] on icon "Go to next slide" at bounding box center [278, 178] width 2 height 3
click at [272, 197] on icon "button" at bounding box center [272, 199] width 6 height 6
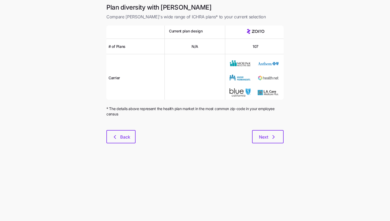
click at [275, 130] on div "Plan diversity with Zorro Compare Zorro's wide range of ICHRA plans* to your cu…" at bounding box center [195, 76] width 186 height 146
click at [277, 141] on button "Next" at bounding box center [268, 136] width 32 height 13
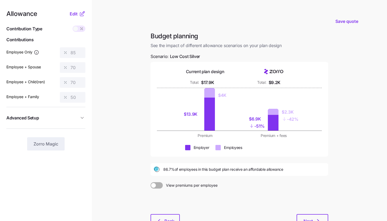
click at [364, 104] on main "Save quote Budget planning See the impact of different allowance scenarios on y…" at bounding box center [193, 130] width 387 height 261
click at [81, 14] on icon at bounding box center [82, 14] width 6 height 6
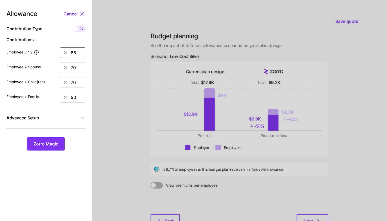
click at [78, 52] on input "85" at bounding box center [73, 52] width 26 height 11
type input "90"
type input "50"
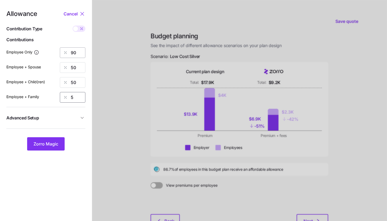
type input "50"
click at [73, 113] on button "Advanced Setup" at bounding box center [45, 117] width 79 height 13
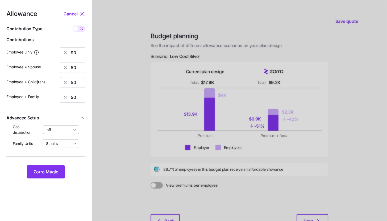
click at [70, 127] on input "off" at bounding box center [61, 129] width 36 height 9
click at [67, 160] on span "By state (38)" at bounding box center [59, 161] width 23 height 6
type input "By state (38)"
click at [61, 171] on button "Zorro Magic" at bounding box center [45, 171] width 37 height 13
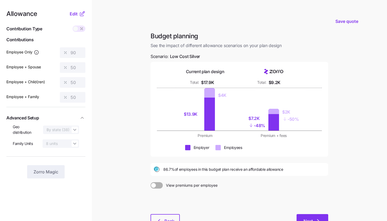
click at [309, 215] on button "Next" at bounding box center [312, 220] width 32 height 13
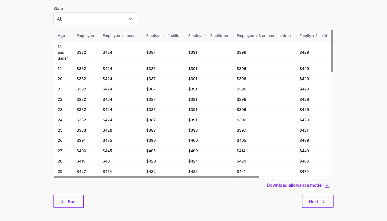
scroll to position [28, 0]
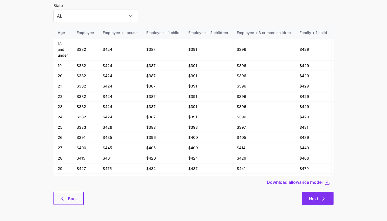
click at [313, 203] on button "Next" at bounding box center [318, 198] width 32 height 13
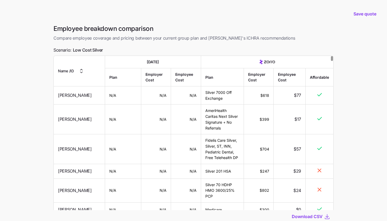
scroll to position [1098, 0]
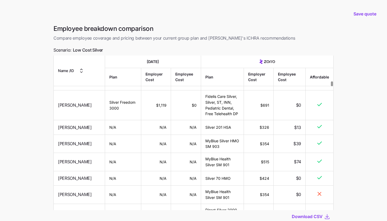
click at [31, 113] on main "Save quote Employee breakdown comparison Compare employee coverage and pricing …" at bounding box center [193, 129] width 387 height 258
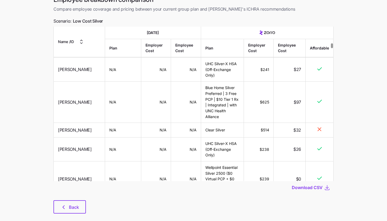
scroll to position [0, 0]
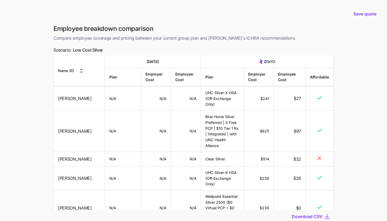
click at [354, 87] on main "Save quote Employee breakdown comparison Compare employee coverage and pricing …" at bounding box center [193, 129] width 387 height 258
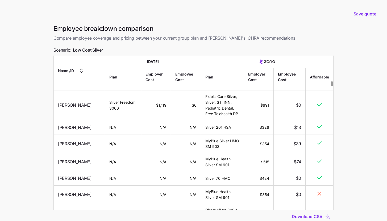
scroll to position [37, 0]
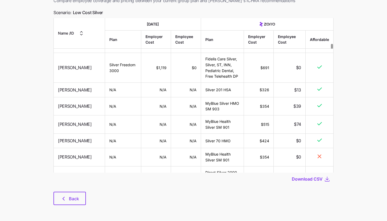
click at [72, 206] on div "Employee breakdown comparison Compare employee coverage and pricing between you…" at bounding box center [193, 99] width 288 height 224
click at [72, 199] on span "Back" at bounding box center [74, 198] width 10 height 6
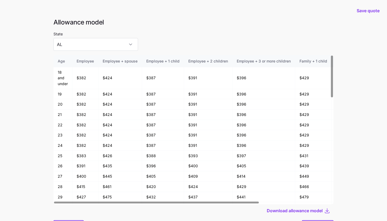
scroll to position [28, 0]
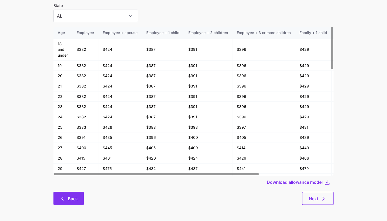
click at [69, 201] on span "Back" at bounding box center [73, 198] width 10 height 6
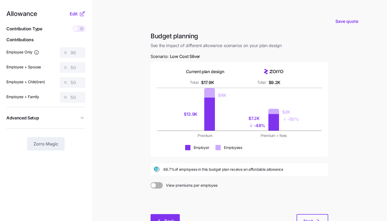
click at [172, 215] on button "Back" at bounding box center [164, 220] width 29 height 13
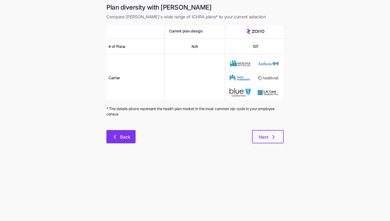
click at [128, 130] on button "Back" at bounding box center [121, 136] width 29 height 13
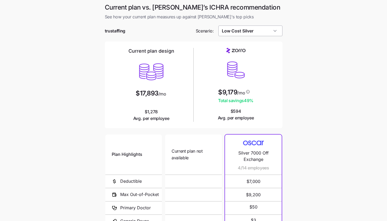
click at [254, 32] on input "Low Cost Silver" at bounding box center [250, 31] width 64 height 11
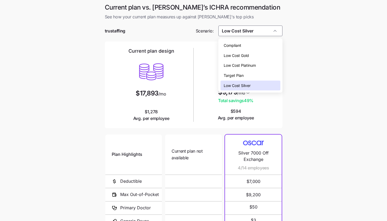
click at [257, 52] on div "Low Cost Gold" at bounding box center [250, 55] width 60 height 10
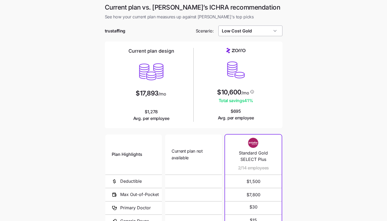
click at [271, 28] on input "Low Cost Gold" at bounding box center [250, 31] width 64 height 11
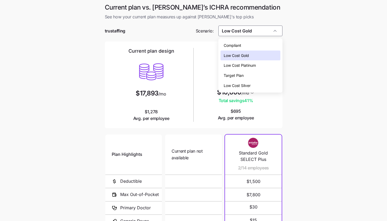
click at [264, 47] on div "Compliant" at bounding box center [250, 45] width 60 height 10
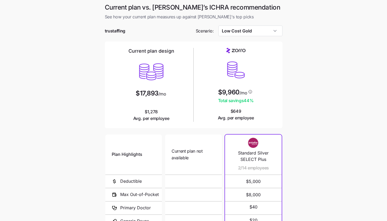
type input "Compliant"
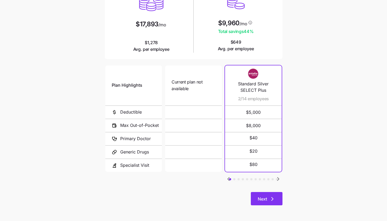
click at [275, 199] on button "Next" at bounding box center [267, 198] width 32 height 13
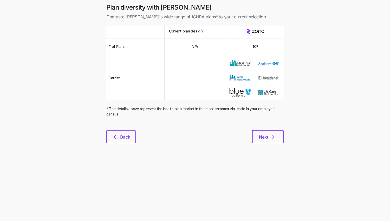
click at [274, 144] on div "Plan diversity with Zorro Compare Zorro's wide range of ICHRA plans* to your cu…" at bounding box center [195, 76] width 186 height 146
click at [274, 142] on button "Next" at bounding box center [268, 136] width 32 height 13
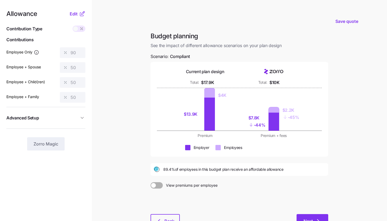
click at [306, 215] on button "Next" at bounding box center [312, 220] width 32 height 13
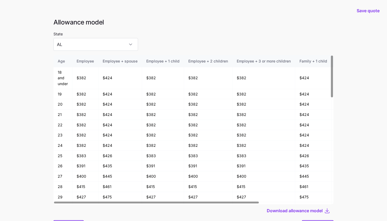
scroll to position [28, 0]
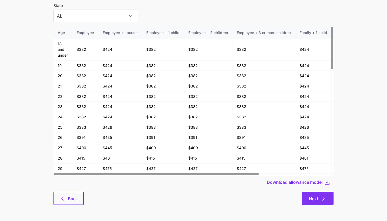
click at [329, 196] on button "Next" at bounding box center [318, 198] width 32 height 13
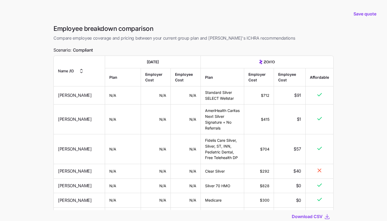
scroll to position [1103, 0]
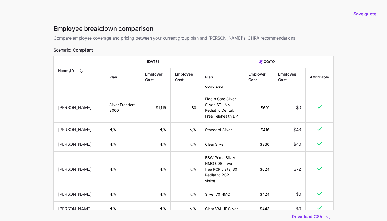
click at [363, 143] on main "Save quote Employee breakdown comparison Compare employee coverage and pricing …" at bounding box center [193, 129] width 387 height 258
click at [217, 122] on td "Fidelis Care Silver, Silver, ST, INN, Pediatric Dental, Free Telehealth DP" at bounding box center [222, 108] width 43 height 30
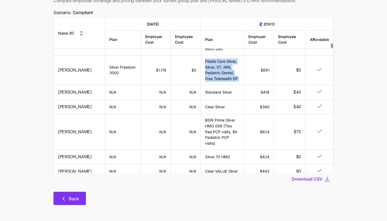
click at [71, 200] on span "Back" at bounding box center [74, 198] width 10 height 6
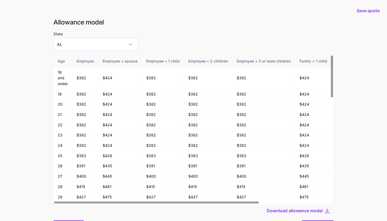
scroll to position [28, 0]
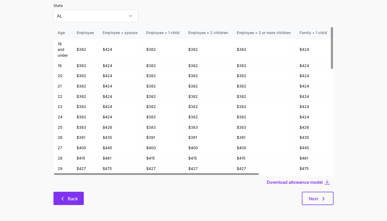
click at [68, 200] on span "Back" at bounding box center [73, 198] width 10 height 6
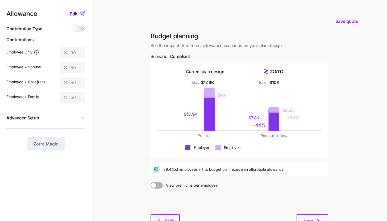
click at [79, 12] on button "Edit" at bounding box center [74, 14] width 9 height 6
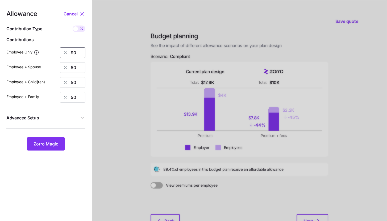
click at [81, 51] on input "90" at bounding box center [73, 52] width 26 height 11
type input "100"
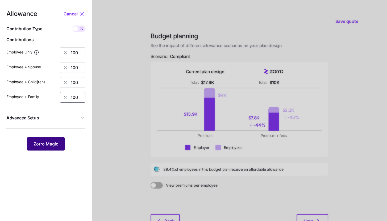
type input "100"
click at [60, 147] on button "Zorro Magic" at bounding box center [45, 143] width 37 height 13
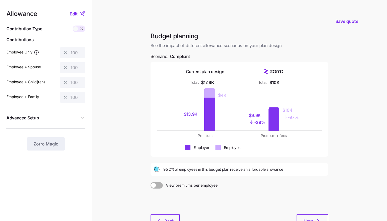
click at [65, 118] on span "Advanced Setup" at bounding box center [42, 117] width 73 height 7
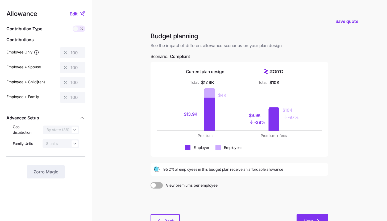
click at [322, 216] on button "Next" at bounding box center [312, 220] width 32 height 13
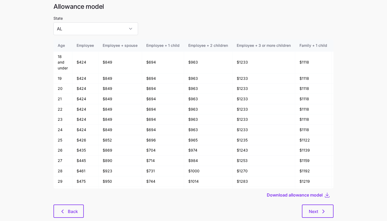
scroll to position [28, 0]
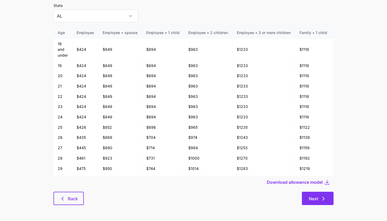
click at [321, 197] on icon "button" at bounding box center [323, 198] width 6 height 6
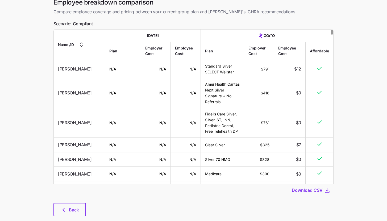
scroll to position [27, 0]
click at [80, 206] on button "Back" at bounding box center [69, 208] width 32 height 13
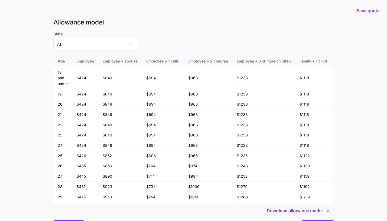
scroll to position [28, 0]
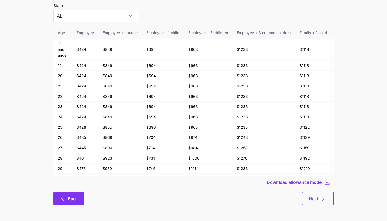
click at [72, 204] on button "Back" at bounding box center [68, 198] width 30 height 13
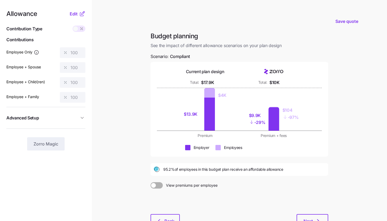
click at [163, 213] on div at bounding box center [238, 201] width 177 height 26
click at [163, 216] on button "Back" at bounding box center [164, 220] width 29 height 13
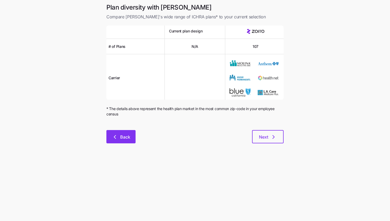
click at [124, 135] on span "Back" at bounding box center [125, 137] width 10 height 6
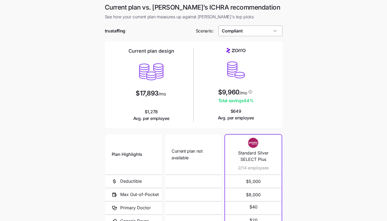
click at [233, 34] on input "Compliant" at bounding box center [250, 31] width 64 height 11
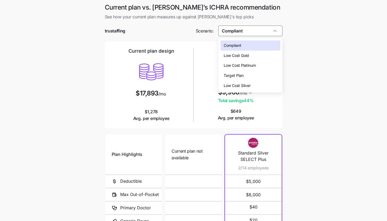
click at [242, 54] on span "Low Cost Gold" at bounding box center [235, 56] width 25 height 6
type input "Low Cost Gold"
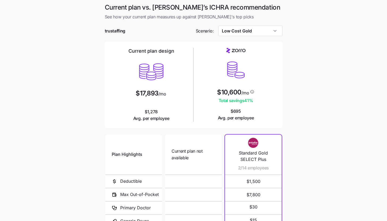
scroll to position [69, 0]
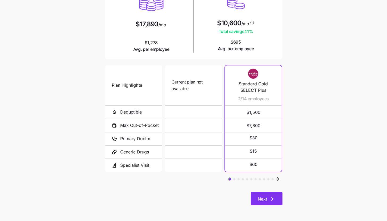
click at [279, 196] on button "Next" at bounding box center [267, 198] width 32 height 13
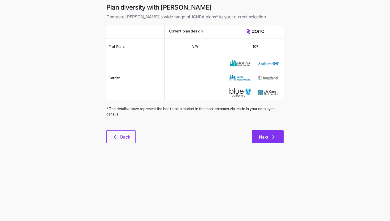
click at [280, 134] on button "Next" at bounding box center [268, 136] width 32 height 13
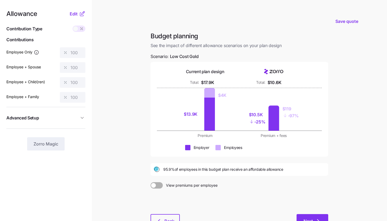
click at [300, 216] on button "Next" at bounding box center [312, 220] width 32 height 13
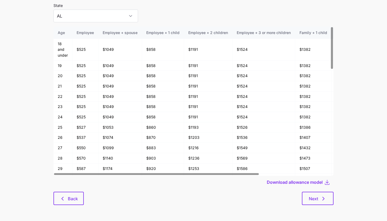
scroll to position [28, 0]
click at [327, 201] on button "Next" at bounding box center [318, 198] width 32 height 13
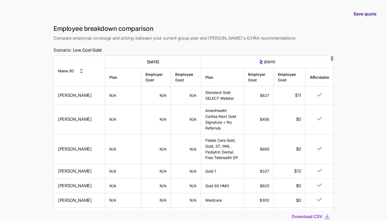
click at [359, 17] on span "Save quote" at bounding box center [364, 14] width 23 height 6
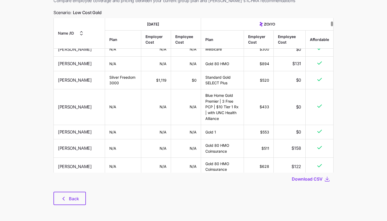
scroll to position [117, 0]
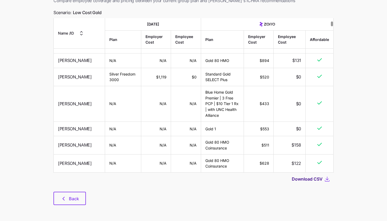
click at [310, 180] on span "Download CSV" at bounding box center [306, 179] width 31 height 6
click at [76, 199] on span "Back" at bounding box center [74, 198] width 10 height 6
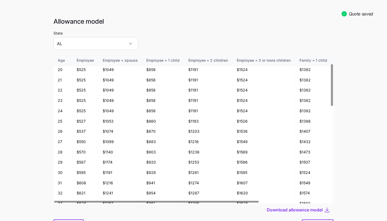
scroll to position [28, 0]
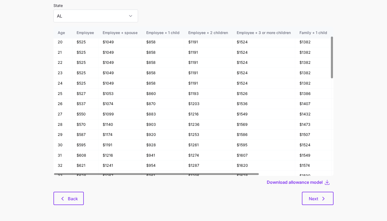
click at [62, 191] on div "Allowance model State AL Age Employee Employee + spouse Employee + 1 child Empl…" at bounding box center [193, 101] width 288 height 222
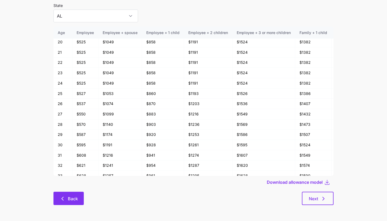
click at [66, 197] on span "Back" at bounding box center [68, 198] width 16 height 6
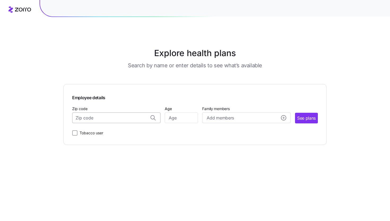
paste input "14526"
click at [130, 131] on span "14526, [GEOGRAPHIC_DATA], [GEOGRAPHIC_DATA]" at bounding box center [115, 132] width 74 height 7
type input "14526, [GEOGRAPHIC_DATA], [GEOGRAPHIC_DATA]"
click at [175, 120] on input "Age" at bounding box center [181, 117] width 33 height 11
type input "42"
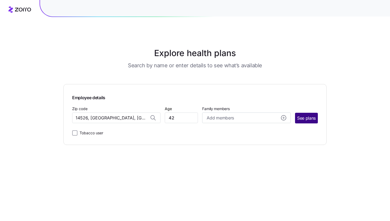
click at [305, 121] on button "See plans" at bounding box center [306, 118] width 23 height 11
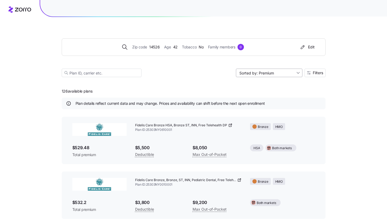
click at [296, 75] on input "Sorted by: Premium" at bounding box center [269, 73] width 66 height 9
click at [290, 85] on div "Premium" at bounding box center [268, 85] width 62 height 8
click at [288, 74] on input "Sorted by: Premium" at bounding box center [269, 73] width 66 height 9
click at [282, 91] on div "Deductible" at bounding box center [268, 93] width 62 height 8
type input "Sorted by: Deductible"
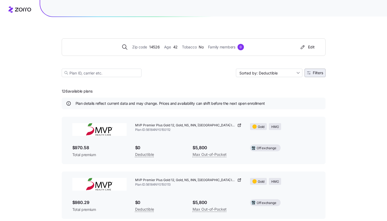
click at [315, 72] on span "Filters" at bounding box center [317, 73] width 10 height 4
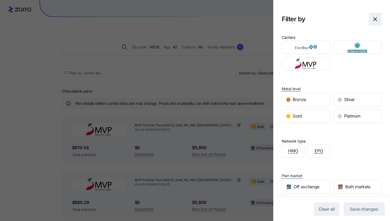
click at [372, 19] on icon "button" at bounding box center [375, 19] width 6 height 6
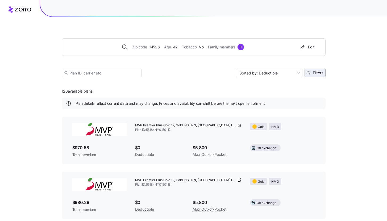
click at [313, 74] on span "Filters" at bounding box center [317, 73] width 10 height 4
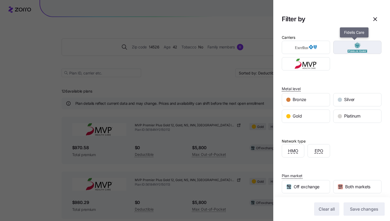
click at [344, 48] on img "button" at bounding box center [357, 47] width 39 height 11
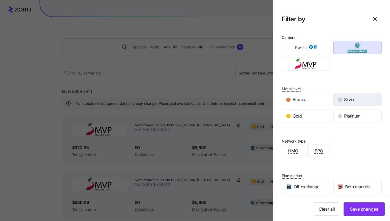
click at [345, 100] on span "Silver" at bounding box center [350, 99] width 11 height 7
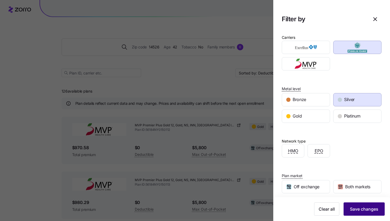
click at [354, 210] on span "Save changes" at bounding box center [364, 209] width 28 height 6
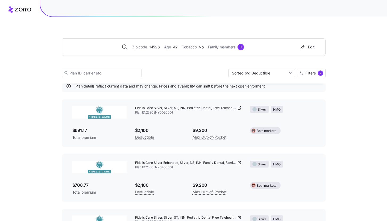
scroll to position [17, 0]
click at [239, 109] on icon at bounding box center [239, 108] width 4 height 4
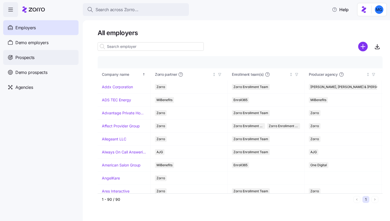
click at [26, 55] on span "Prospects" at bounding box center [24, 57] width 19 height 7
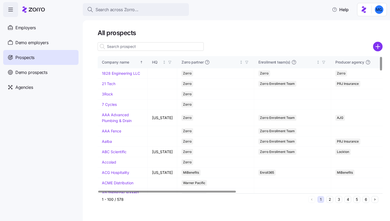
click at [189, 49] on input at bounding box center [151, 46] width 106 height 9
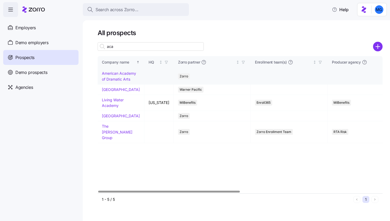
type input "aca"
click at [112, 81] on link "American Academy of Dramatic Arts" at bounding box center [119, 76] width 34 height 10
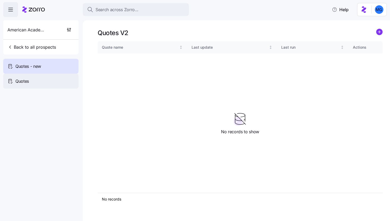
click at [53, 82] on div "Quotes" at bounding box center [40, 81] width 75 height 15
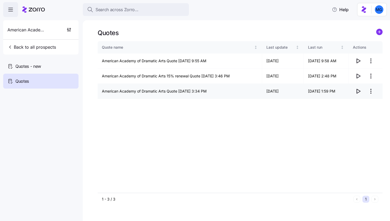
click at [359, 92] on icon "button" at bounding box center [358, 91] width 6 height 6
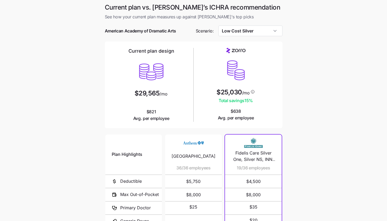
scroll to position [69, 0]
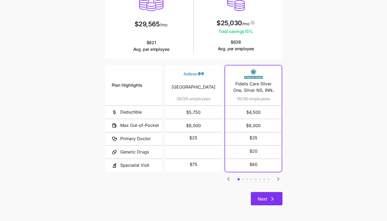
click at [270, 201] on icon "button" at bounding box center [272, 199] width 6 height 6
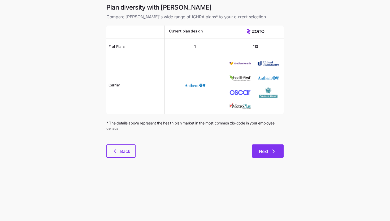
click at [268, 153] on span "Next" at bounding box center [263, 151] width 9 height 6
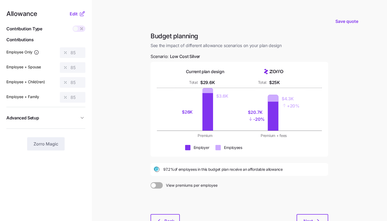
click at [82, 11] on icon at bounding box center [82, 14] width 6 height 6
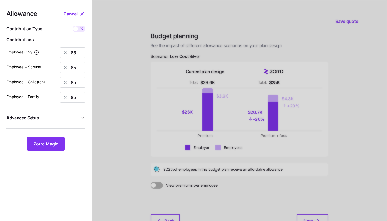
click at [80, 31] on icon at bounding box center [81, 29] width 4 height 4
click at [73, 26] on input "checkbox" at bounding box center [73, 26] width 0 height 0
type input "592"
type input "1184"
type input "1068"
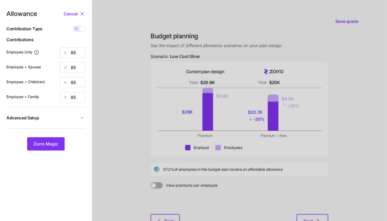
type input "1660"
click at [79, 50] on input "592" at bounding box center [73, 52] width 26 height 11
type input "1170"
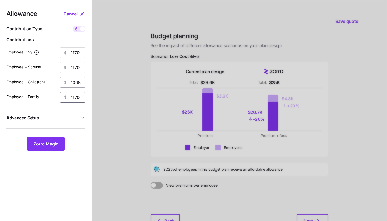
type input "1170"
click at [75, 84] on input "1068" at bounding box center [73, 82] width 26 height 11
type input "1170"
click at [70, 122] on button "Advanced Setup" at bounding box center [45, 117] width 79 height 13
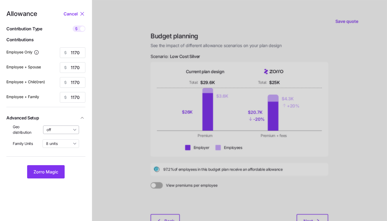
click at [70, 129] on input "off" at bounding box center [61, 129] width 36 height 9
click at [67, 158] on span "By state (6)" at bounding box center [58, 161] width 20 height 6
type input "By state (6)"
click at [61, 166] on button "Zorro Magic" at bounding box center [45, 171] width 37 height 13
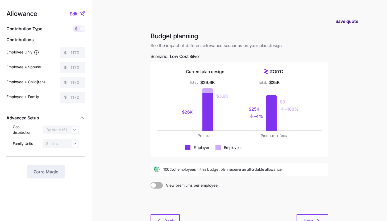
click at [338, 19] on span "Save quote" at bounding box center [346, 21] width 23 height 6
